Goal: Transaction & Acquisition: Purchase product/service

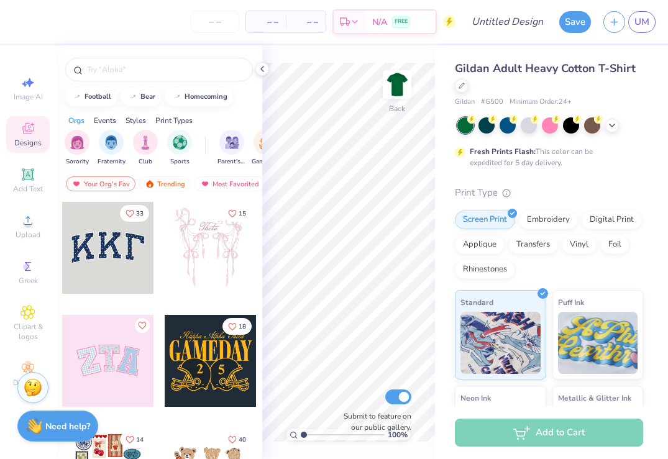
click at [505, 441] on div "Add to Cart" at bounding box center [549, 433] width 188 height 28
click at [267, 71] on icon at bounding box center [262, 69] width 10 height 10
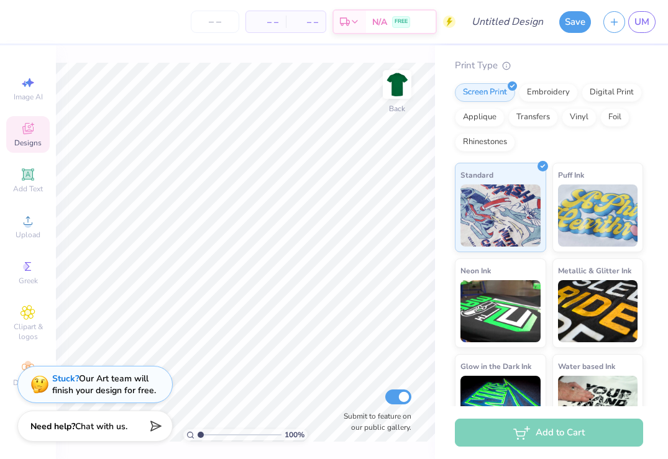
scroll to position [165, 0]
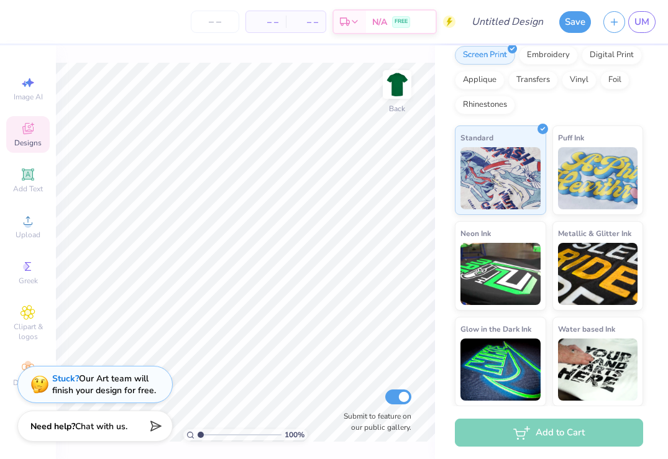
click at [35, 135] on div "Designs" at bounding box center [28, 134] width 44 height 37
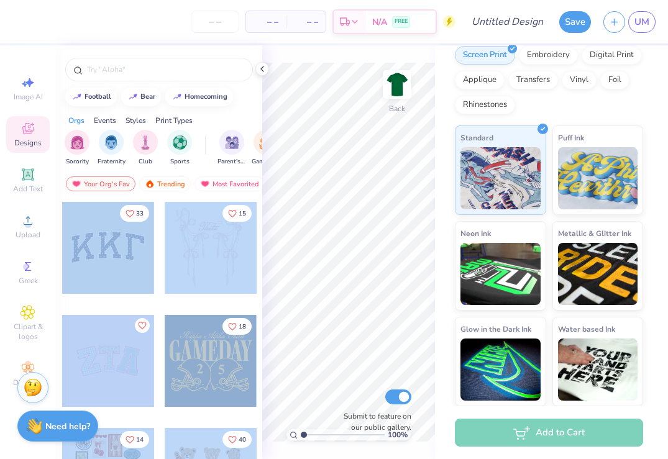
click at [346, 259] on div "– – Per Item – – Total Est. Delivery N/A FREE Design Title Save UM Image AI Des…" at bounding box center [334, 229] width 668 height 459
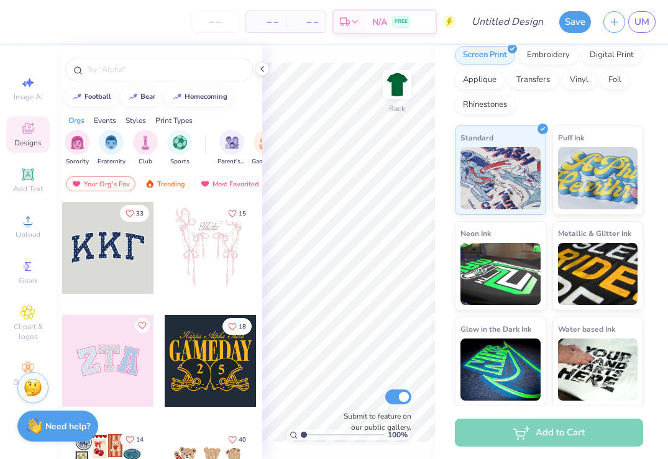
click at [194, 366] on div at bounding box center [211, 361] width 92 height 92
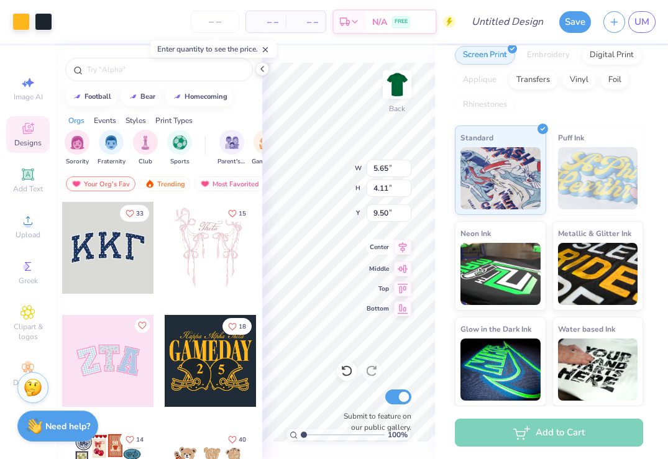
type input "9.50"
click at [257, 386] on div "Art colors – – Per Item – – Total Est. Delivery N/A FREE Design Title Save UM I…" at bounding box center [334, 229] width 668 height 459
click at [263, 73] on icon at bounding box center [262, 69] width 10 height 10
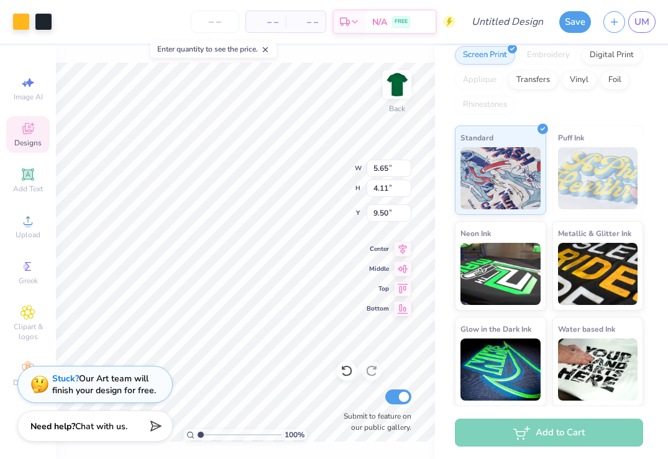
type input "9.14"
type input "6.64"
type input "9.93"
type input "9.25"
type input "6.72"
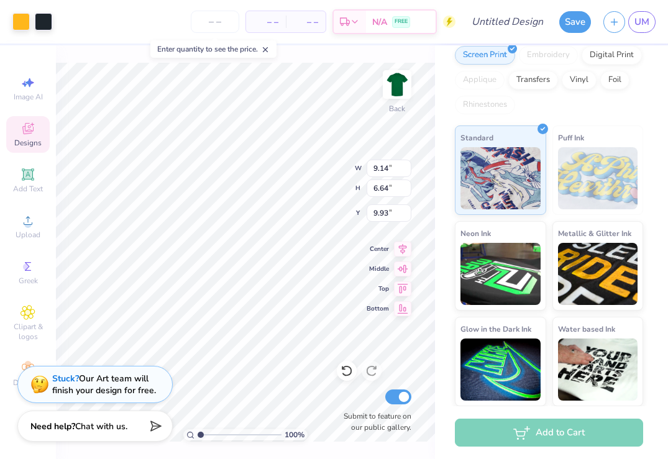
type input "9.85"
type input "12.07"
type input "8.78"
type input "3.00"
click at [267, 26] on span "– –" at bounding box center [266, 22] width 25 height 13
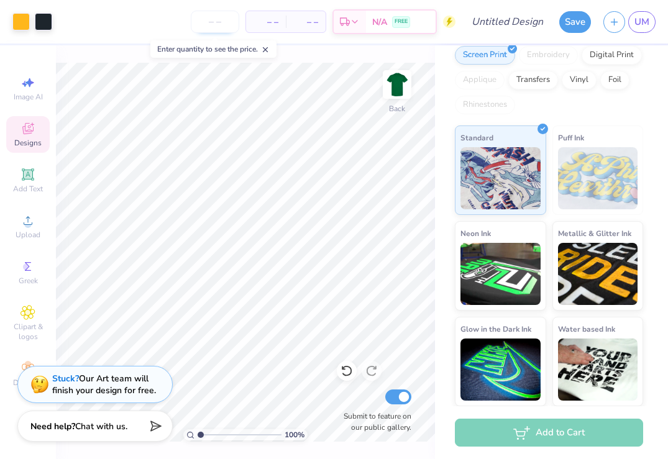
click at [213, 24] on input "number" at bounding box center [215, 22] width 48 height 22
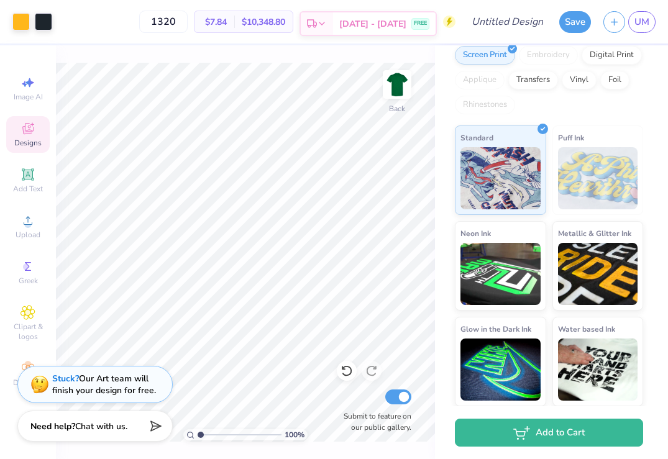
type input "1320"
click at [420, 22] on span "FREE" at bounding box center [420, 23] width 13 height 9
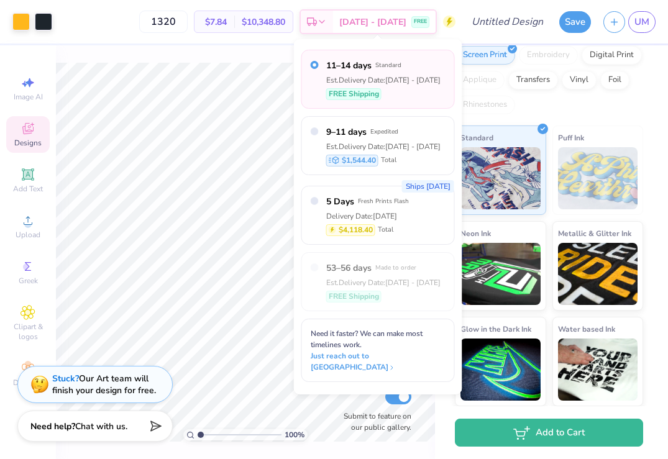
click at [277, 62] on div "100 % Back Submit to feature on our public gallery." at bounding box center [245, 252] width 379 height 414
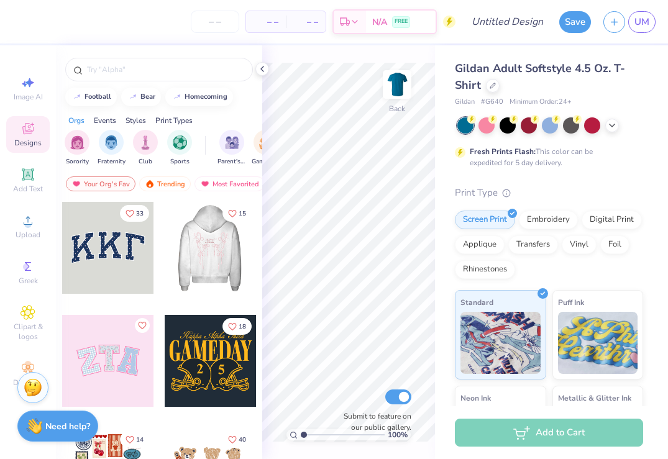
click at [210, 255] on div at bounding box center [211, 248] width 276 height 92
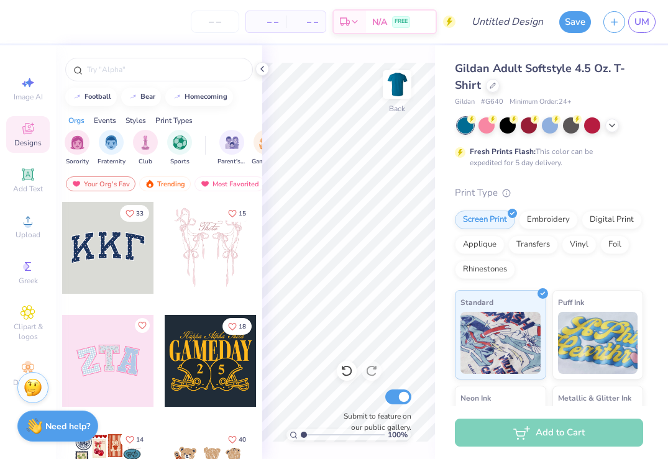
click at [108, 272] on div at bounding box center [108, 248] width 92 height 92
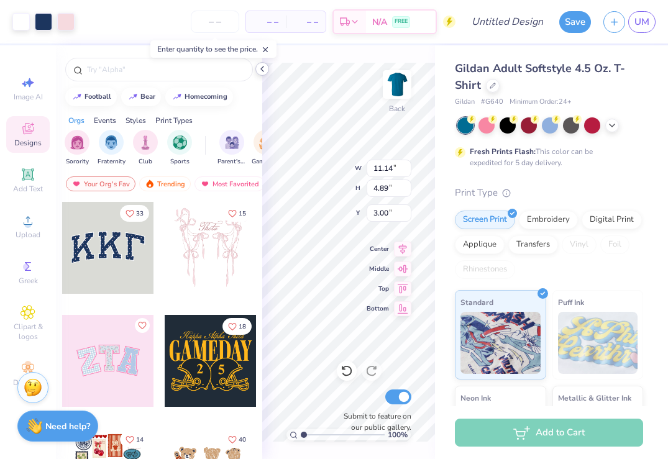
click at [264, 67] on icon at bounding box center [262, 69] width 10 height 10
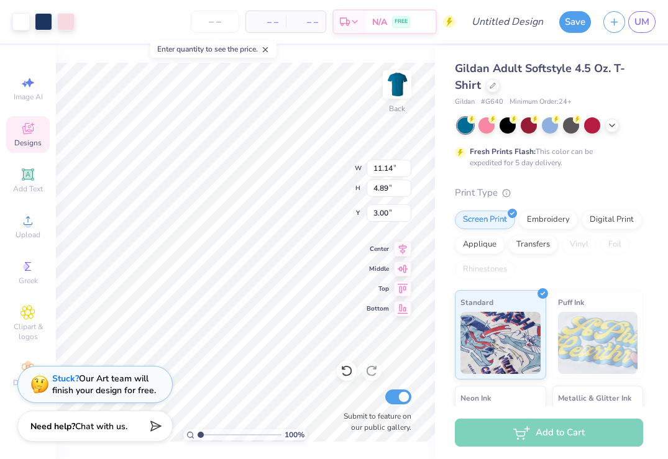
type input "12.44"
type input "5.46"
click at [214, 25] on input "number" at bounding box center [215, 22] width 48 height 22
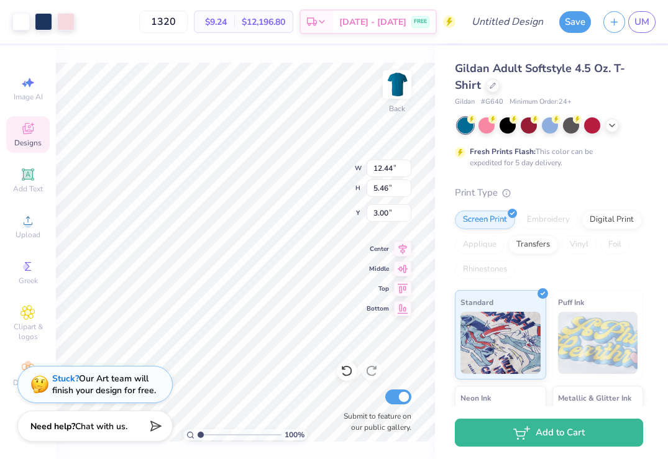
type input "1320"
click at [523, 241] on div "Transfers" at bounding box center [533, 243] width 50 height 19
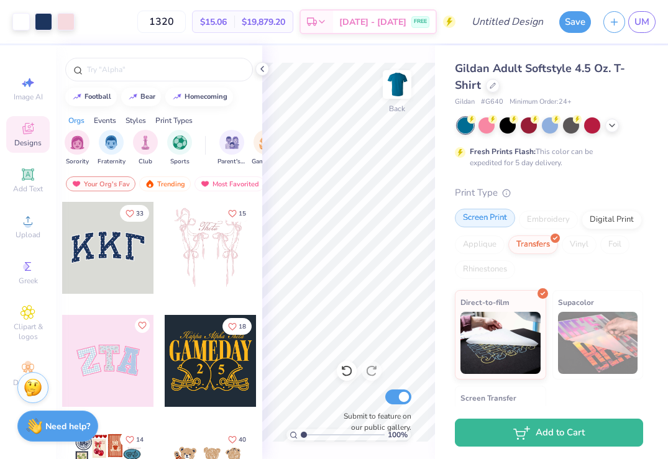
click at [488, 222] on div "Screen Print" at bounding box center [485, 218] width 60 height 19
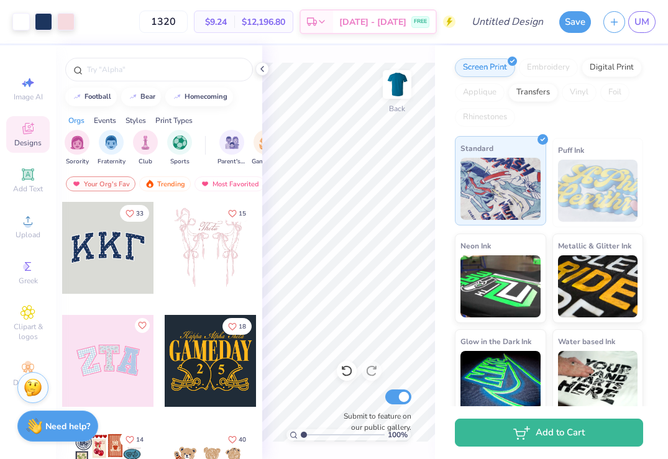
scroll to position [165, 0]
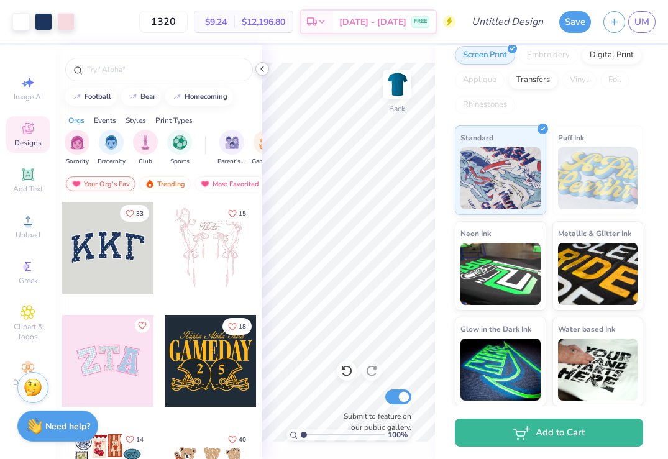
click at [263, 68] on icon at bounding box center [262, 69] width 10 height 10
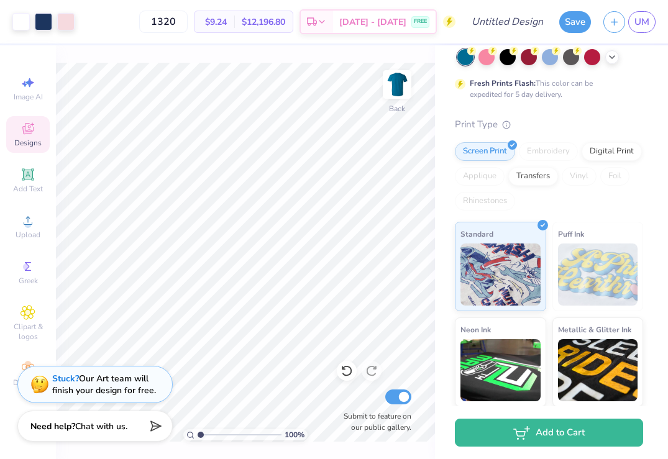
scroll to position [0, 0]
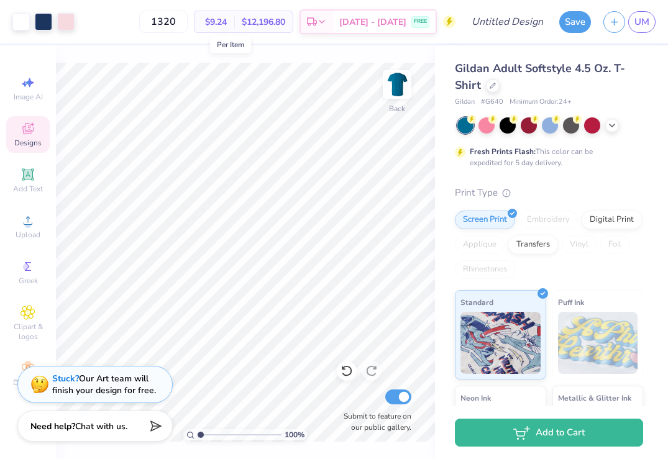
click at [227, 22] on span "$9.24" at bounding box center [214, 22] width 25 height 13
click at [64, 19] on div at bounding box center [65, 20] width 17 height 17
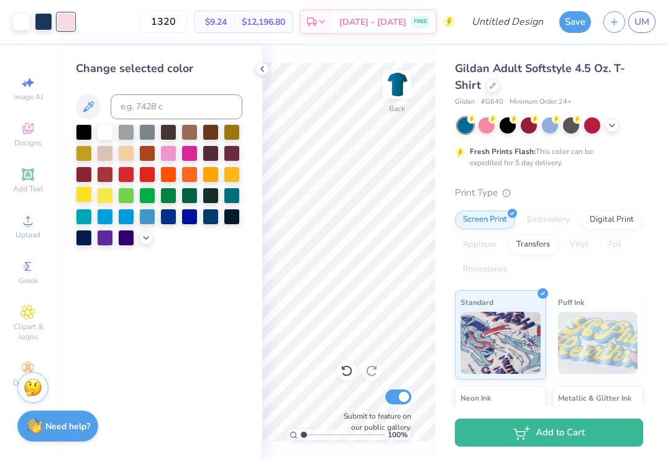
click at [90, 196] on div at bounding box center [84, 194] width 16 height 16
click at [102, 196] on div at bounding box center [105, 194] width 16 height 16
click at [265, 64] on icon at bounding box center [262, 69] width 10 height 10
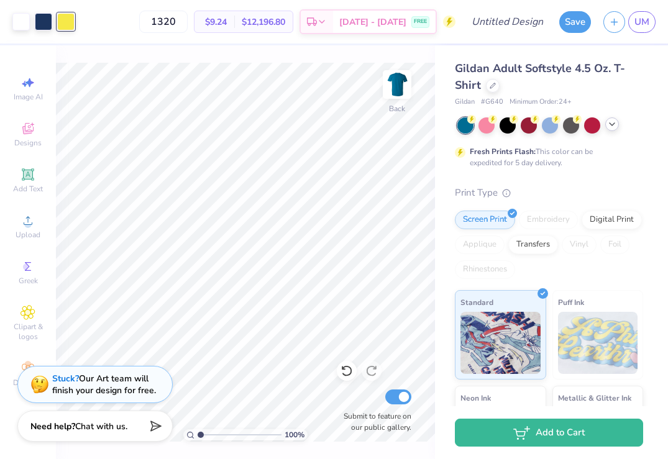
click at [615, 122] on icon at bounding box center [612, 124] width 10 height 10
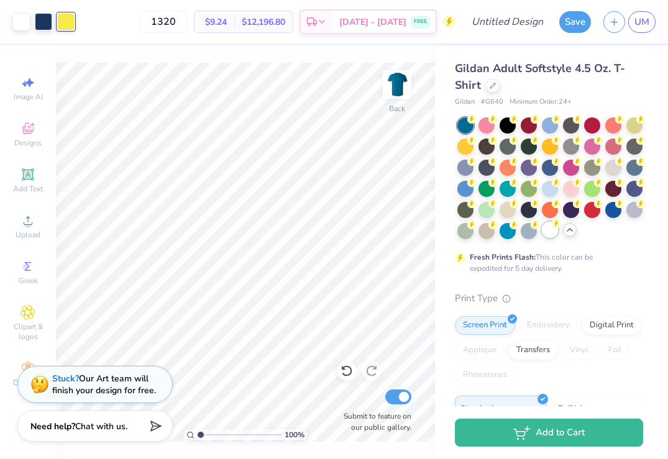
click at [552, 234] on div at bounding box center [550, 230] width 16 height 16
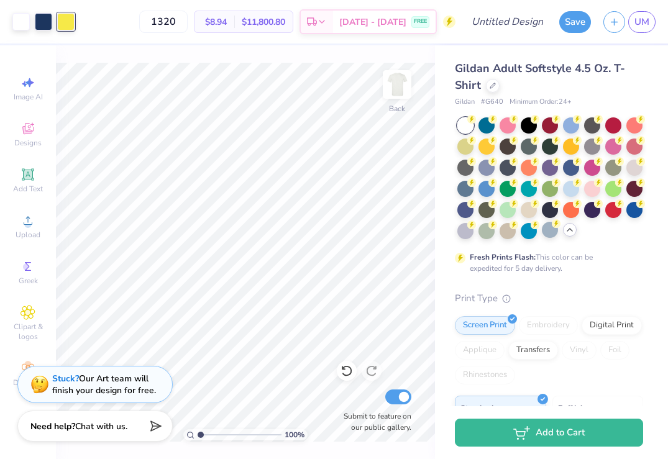
click at [464, 124] on div at bounding box center [466, 125] width 16 height 16
click at [488, 127] on div at bounding box center [487, 124] width 16 height 16
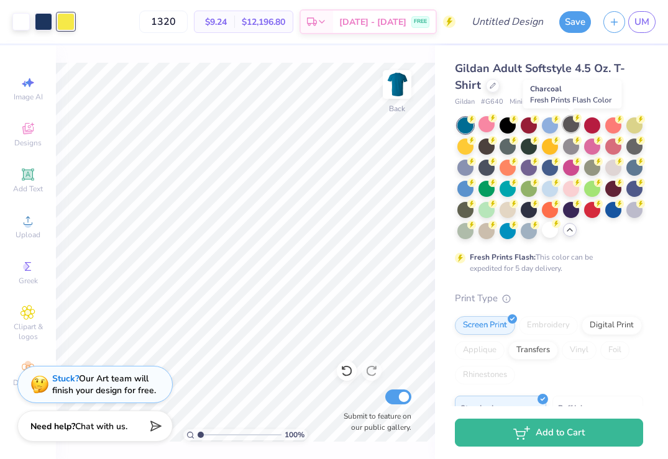
click at [571, 126] on div at bounding box center [571, 124] width 16 height 16
click at [528, 126] on div at bounding box center [529, 124] width 16 height 16
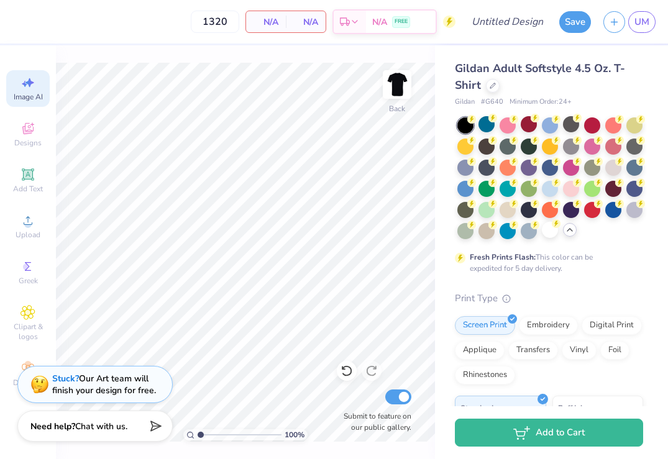
click at [22, 92] on span "Image AI" at bounding box center [28, 97] width 29 height 10
select select "4"
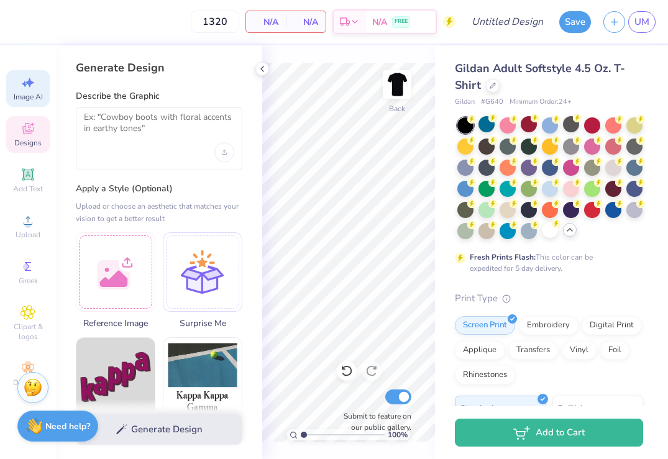
click at [19, 131] on div "Designs" at bounding box center [28, 134] width 44 height 37
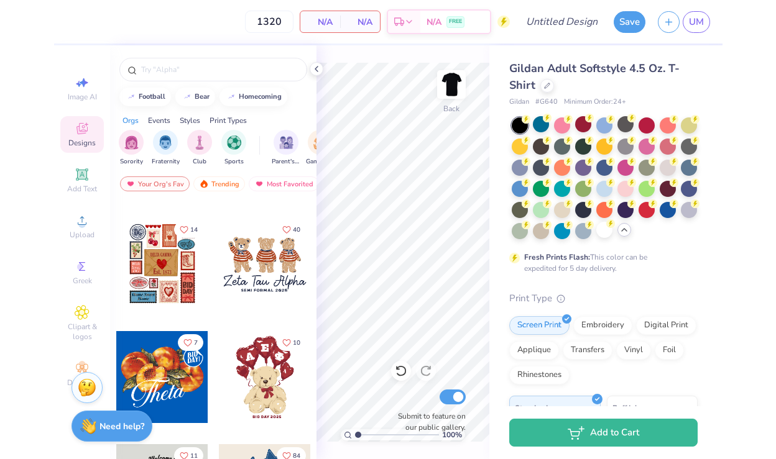
scroll to position [201, 0]
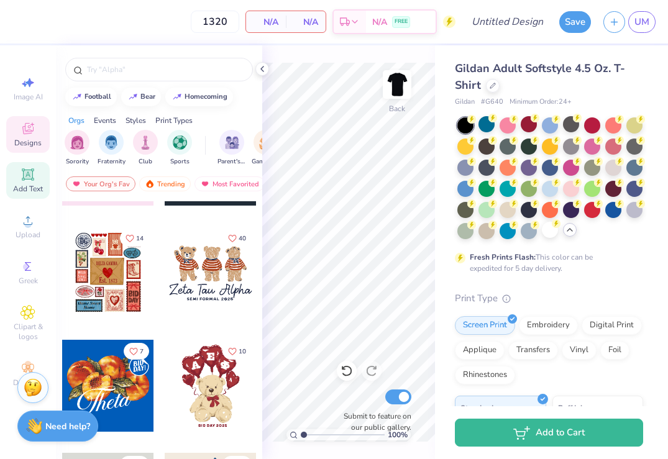
click at [24, 170] on icon at bounding box center [28, 174] width 12 height 12
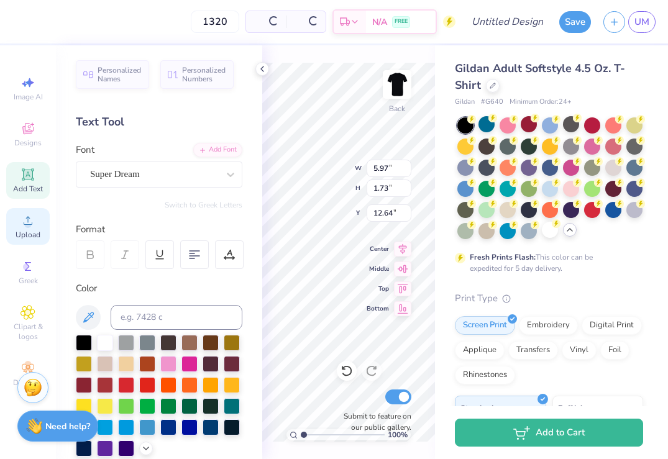
click at [30, 220] on icon at bounding box center [28, 220] width 15 height 15
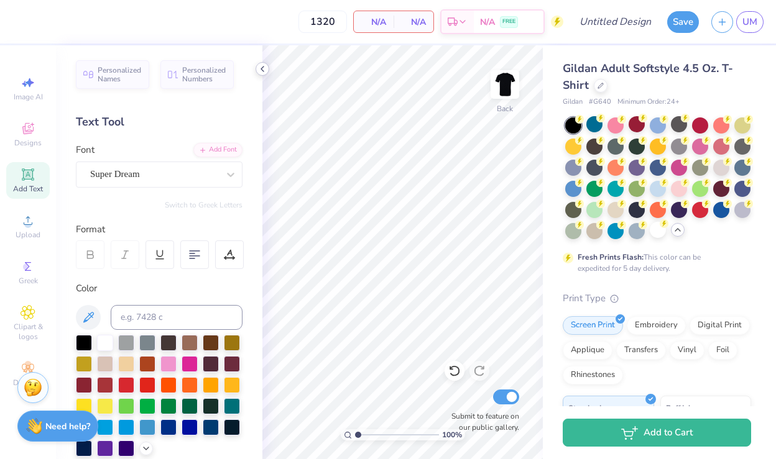
click at [264, 66] on icon at bounding box center [262, 69] width 10 height 10
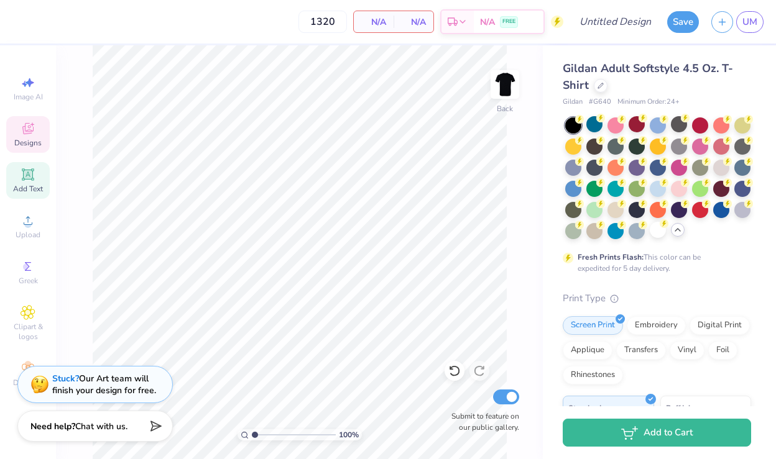
click at [33, 139] on span "Designs" at bounding box center [27, 143] width 27 height 10
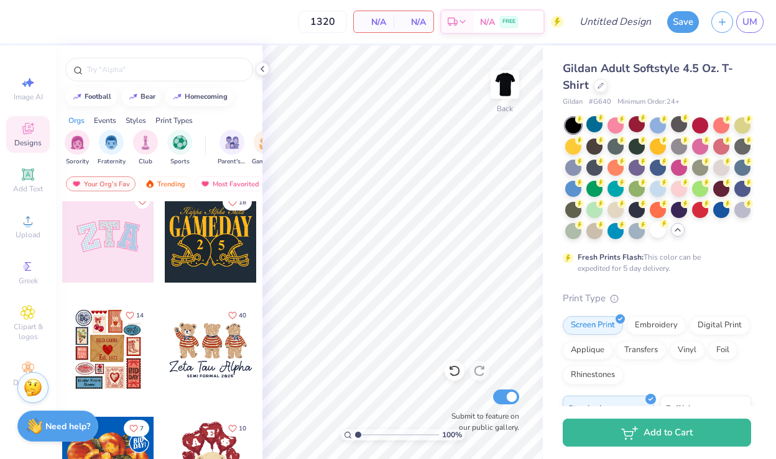
scroll to position [130, 0]
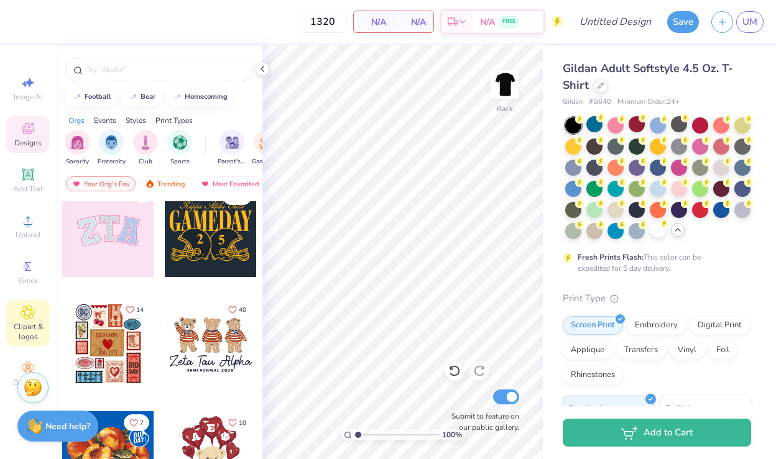
click at [26, 326] on span "Clipart & logos" at bounding box center [28, 332] width 44 height 20
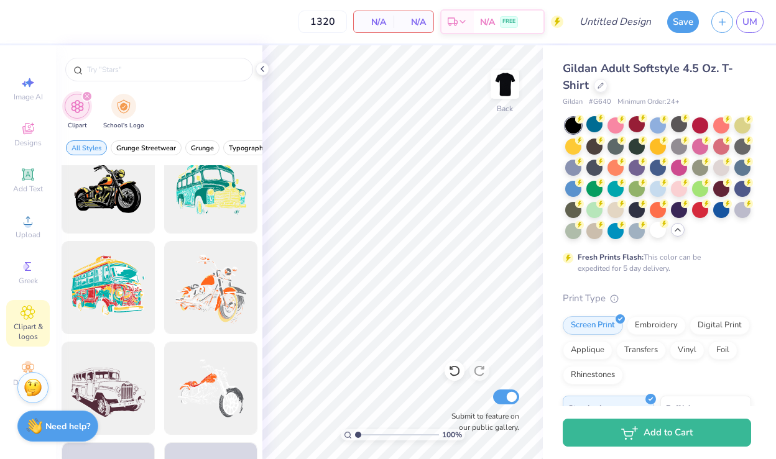
scroll to position [1234, 0]
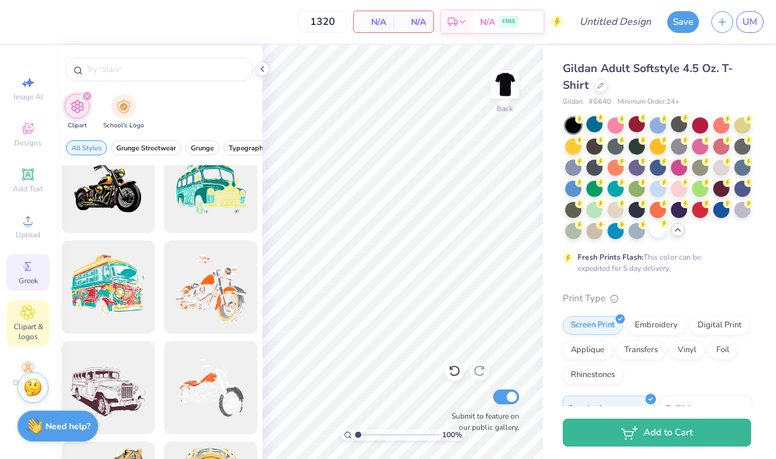
click at [32, 265] on icon at bounding box center [28, 266] width 15 height 15
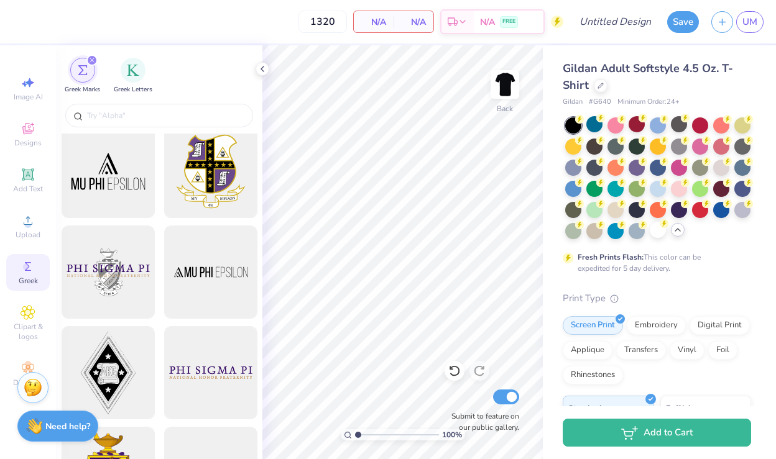
scroll to position [111, 0]
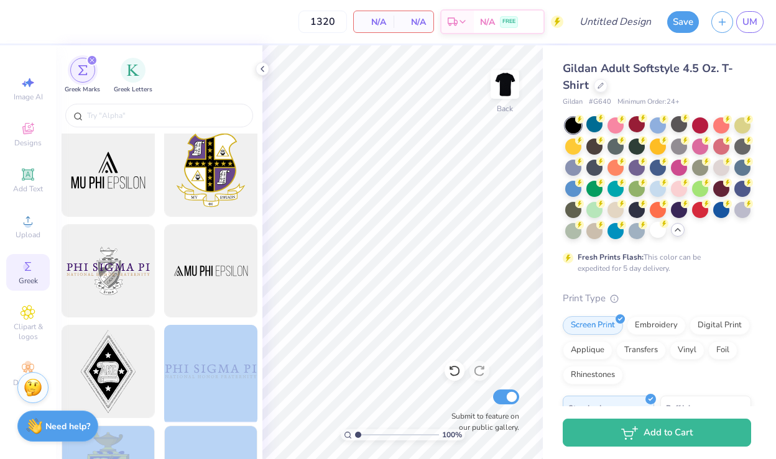
click at [436, 168] on div "1320 N/A Per Item N/A Total Est. Delivery N/A FREE Design Title Save UM Image A…" at bounding box center [388, 229] width 776 height 459
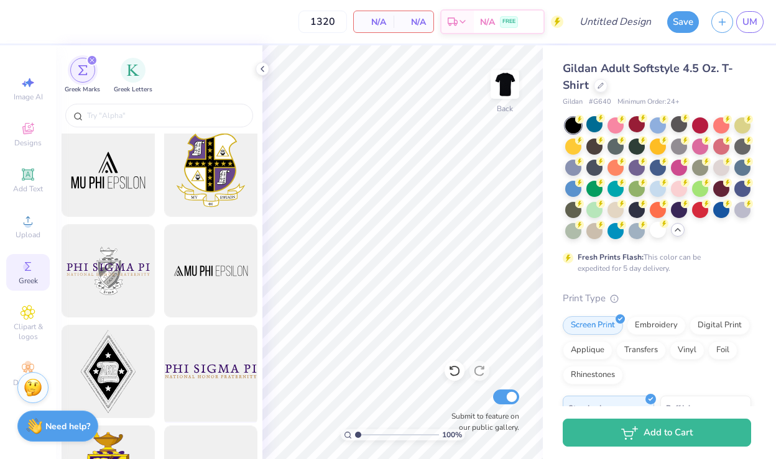
click at [195, 382] on div at bounding box center [210, 372] width 103 height 103
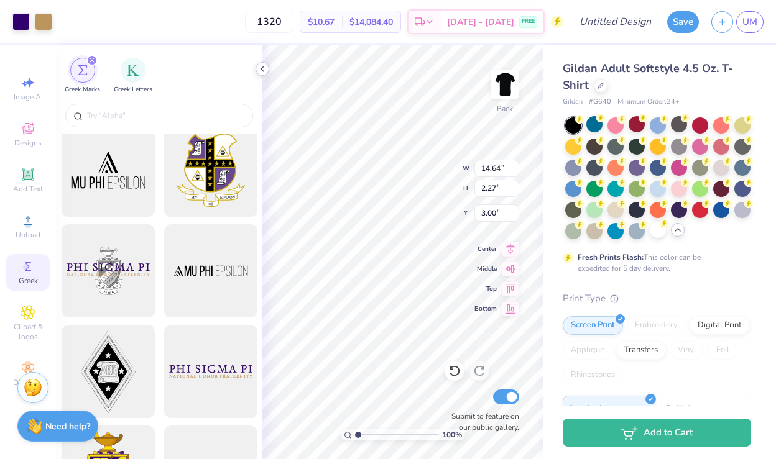
click at [262, 70] on icon at bounding box center [262, 69] width 10 height 10
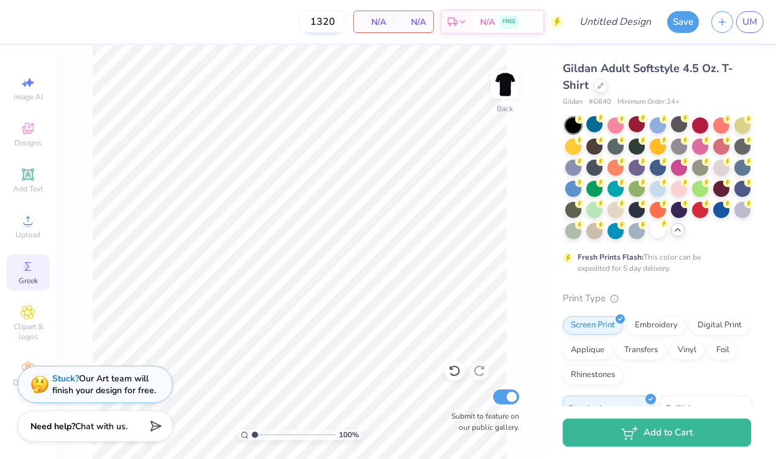
click at [328, 18] on input "1320" at bounding box center [322, 22] width 48 height 22
